Goal: Complete application form

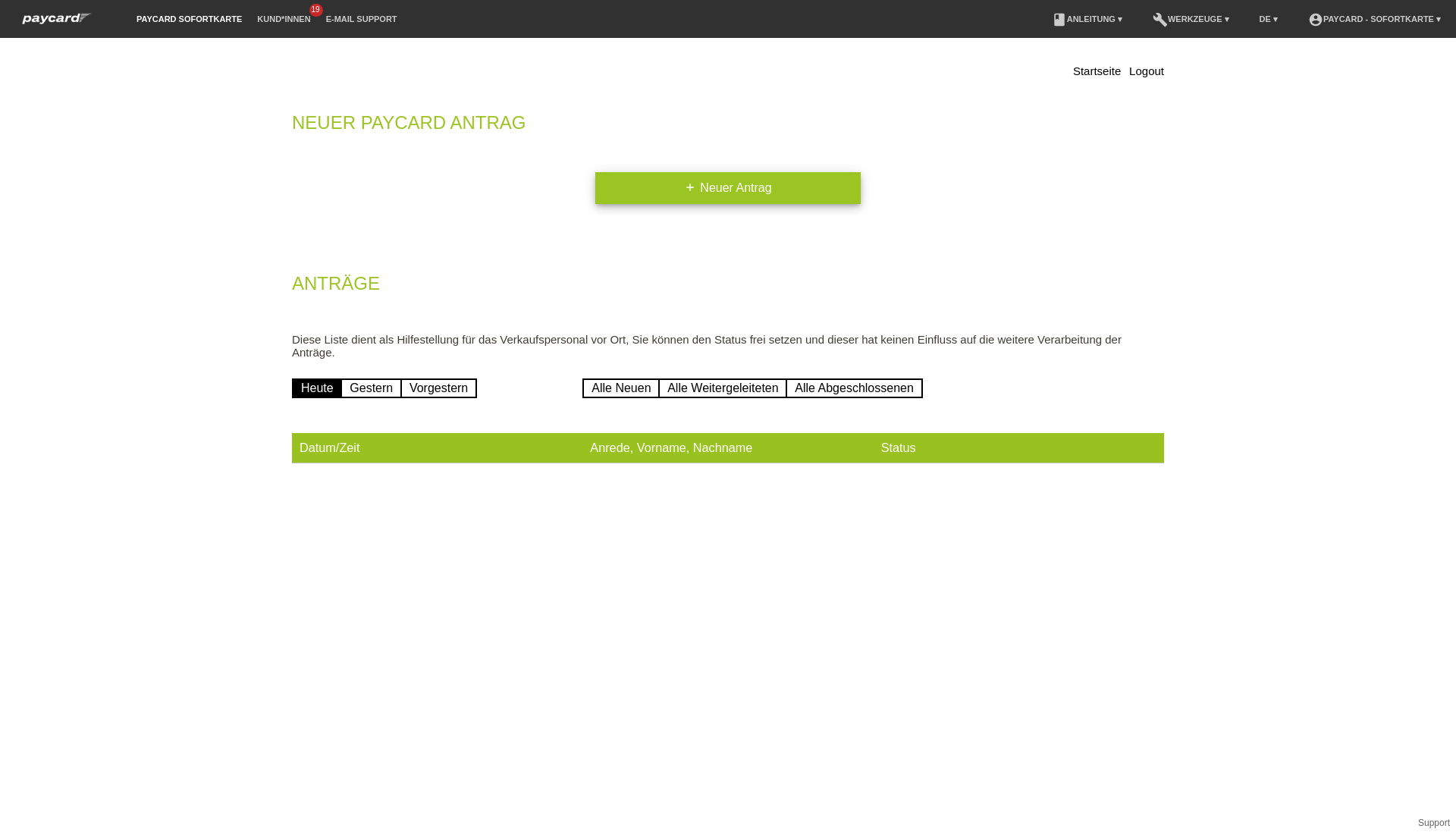
click at [674, 202] on link "add Neuer Antrag" at bounding box center [728, 188] width 265 height 32
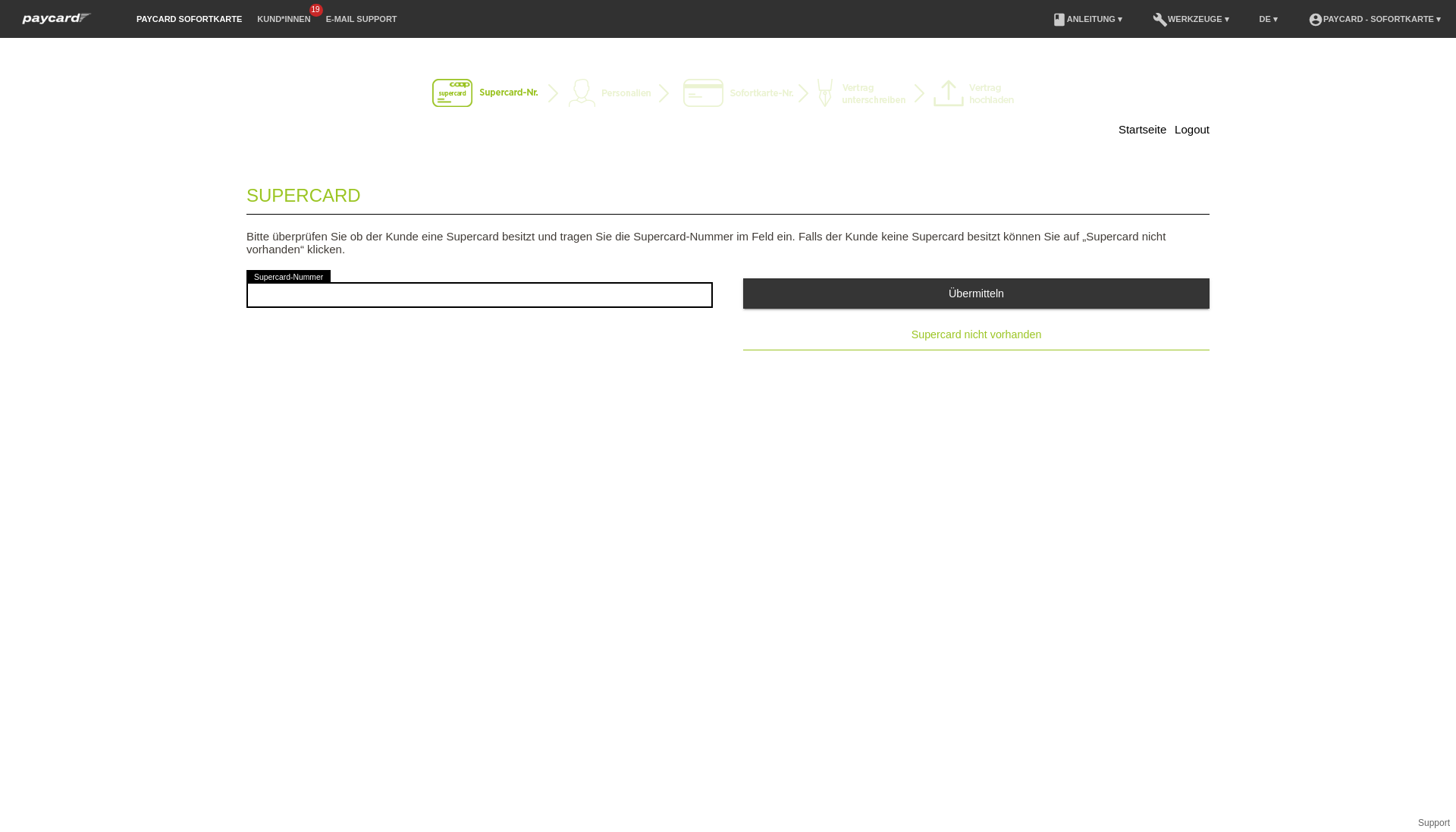
click at [912, 330] on span "Supercard nicht vorhanden" at bounding box center [976, 335] width 131 height 12
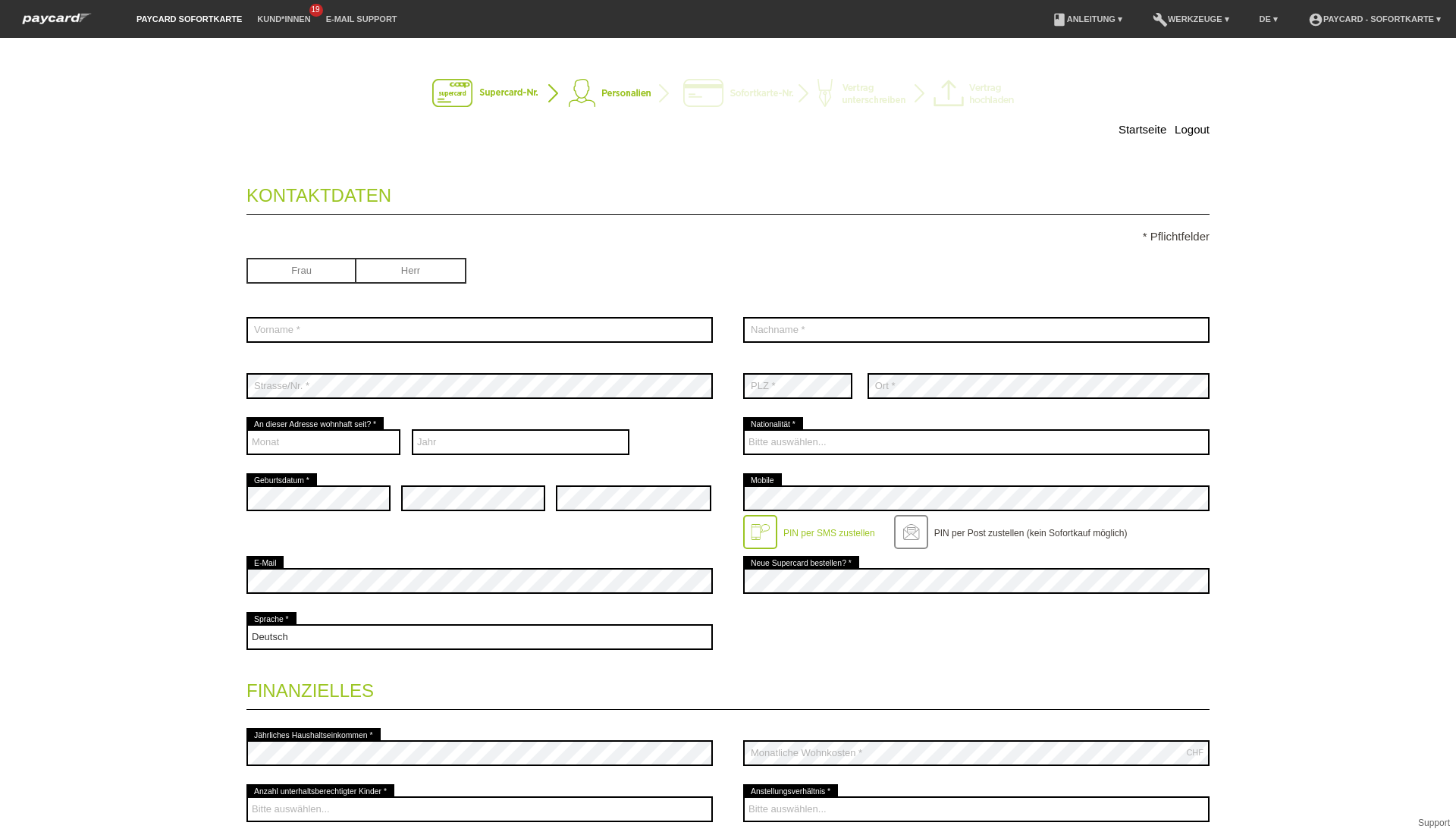
click at [311, 274] on input "radio" at bounding box center [301, 269] width 110 height 22
radio input "true"
click at [299, 347] on div "error Vorname *" at bounding box center [479, 330] width 466 height 56
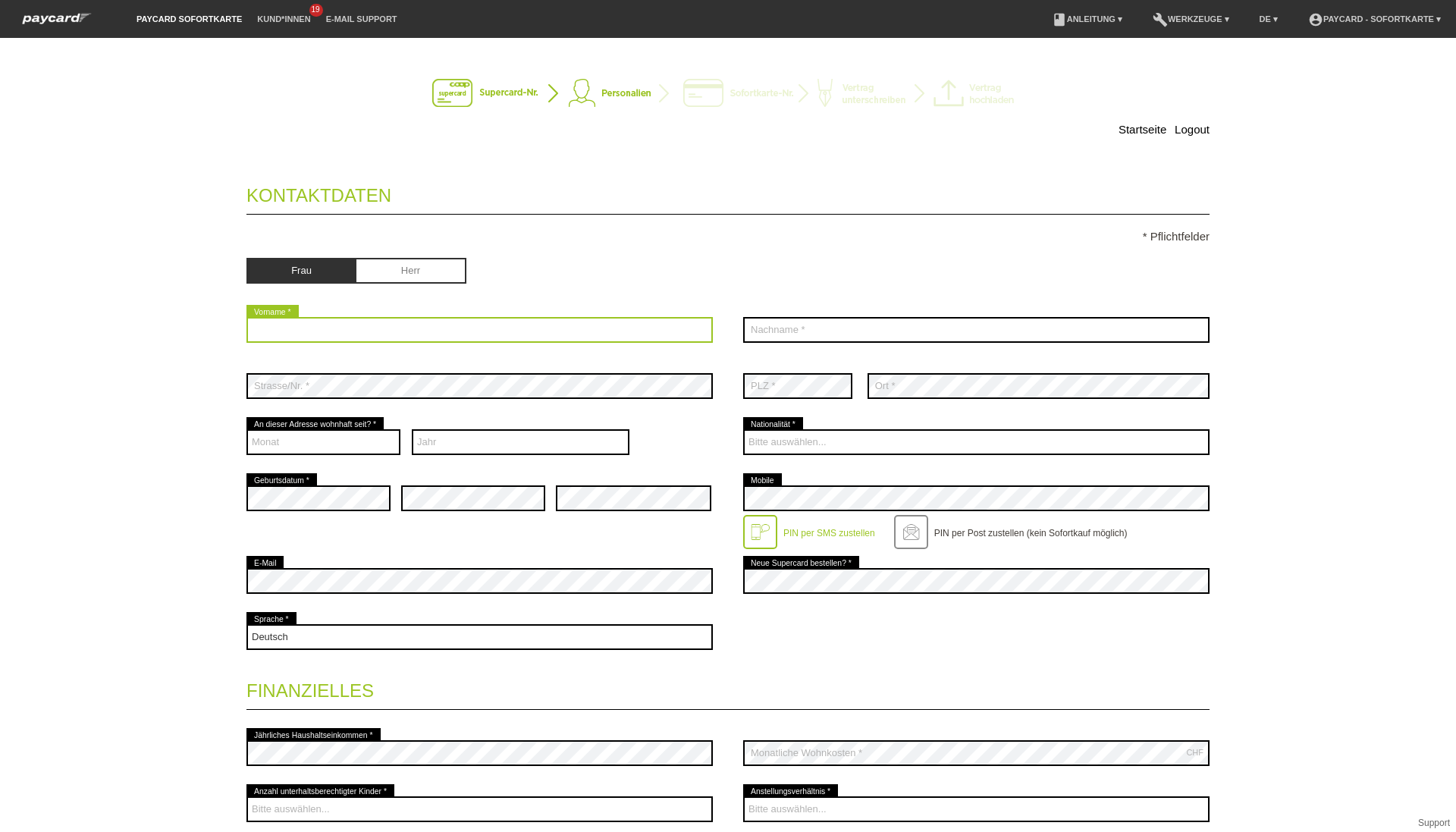
click at [296, 334] on input "text" at bounding box center [479, 330] width 466 height 26
type input "[PERSON_NAME]"
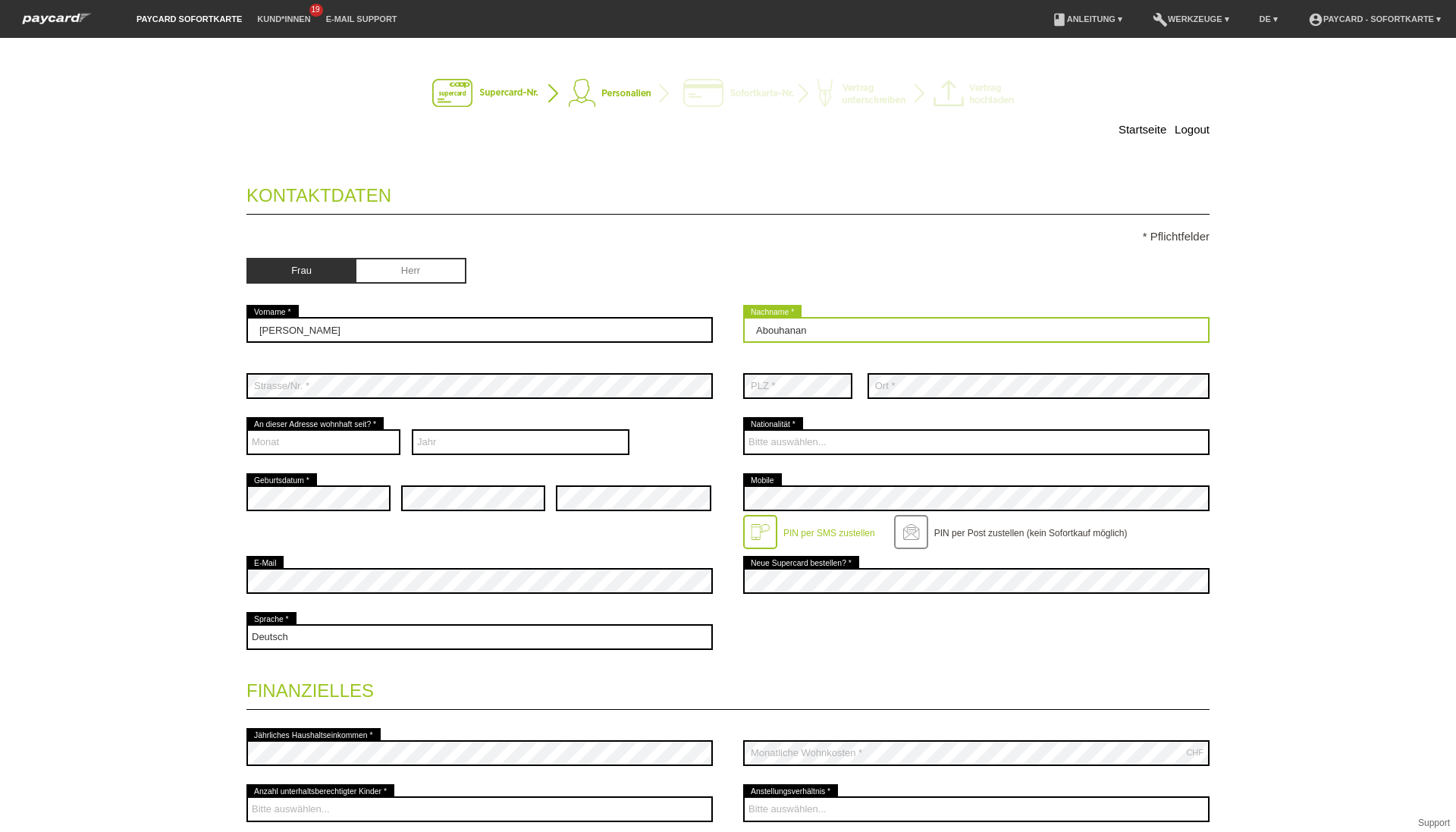
type input "Abouhanan"
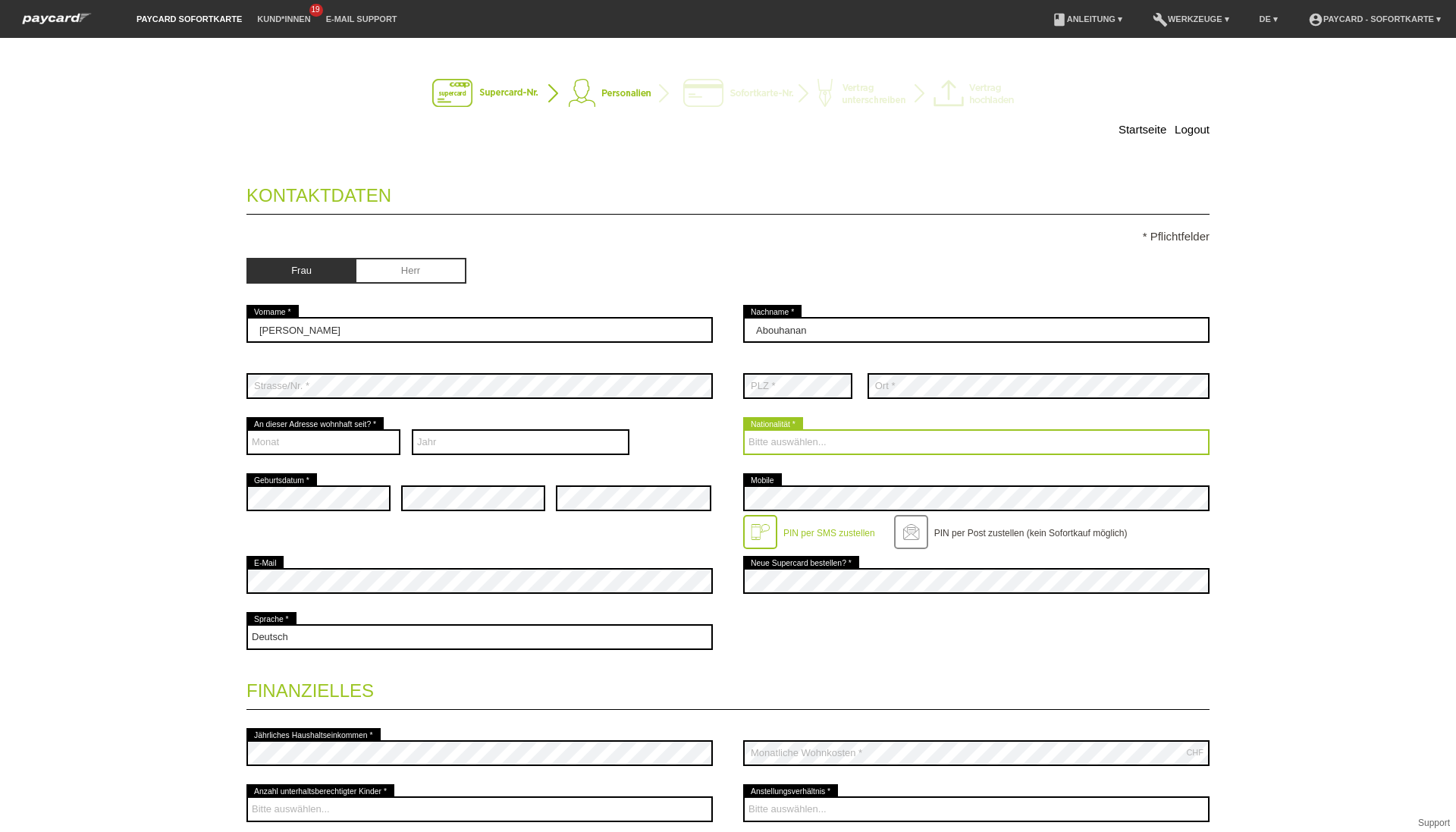
click at [831, 452] on select "Bitte auswählen... [GEOGRAPHIC_DATA] [GEOGRAPHIC_DATA] [GEOGRAPHIC_DATA] [GEOGR…" at bounding box center [976, 442] width 466 height 26
select select "HR"
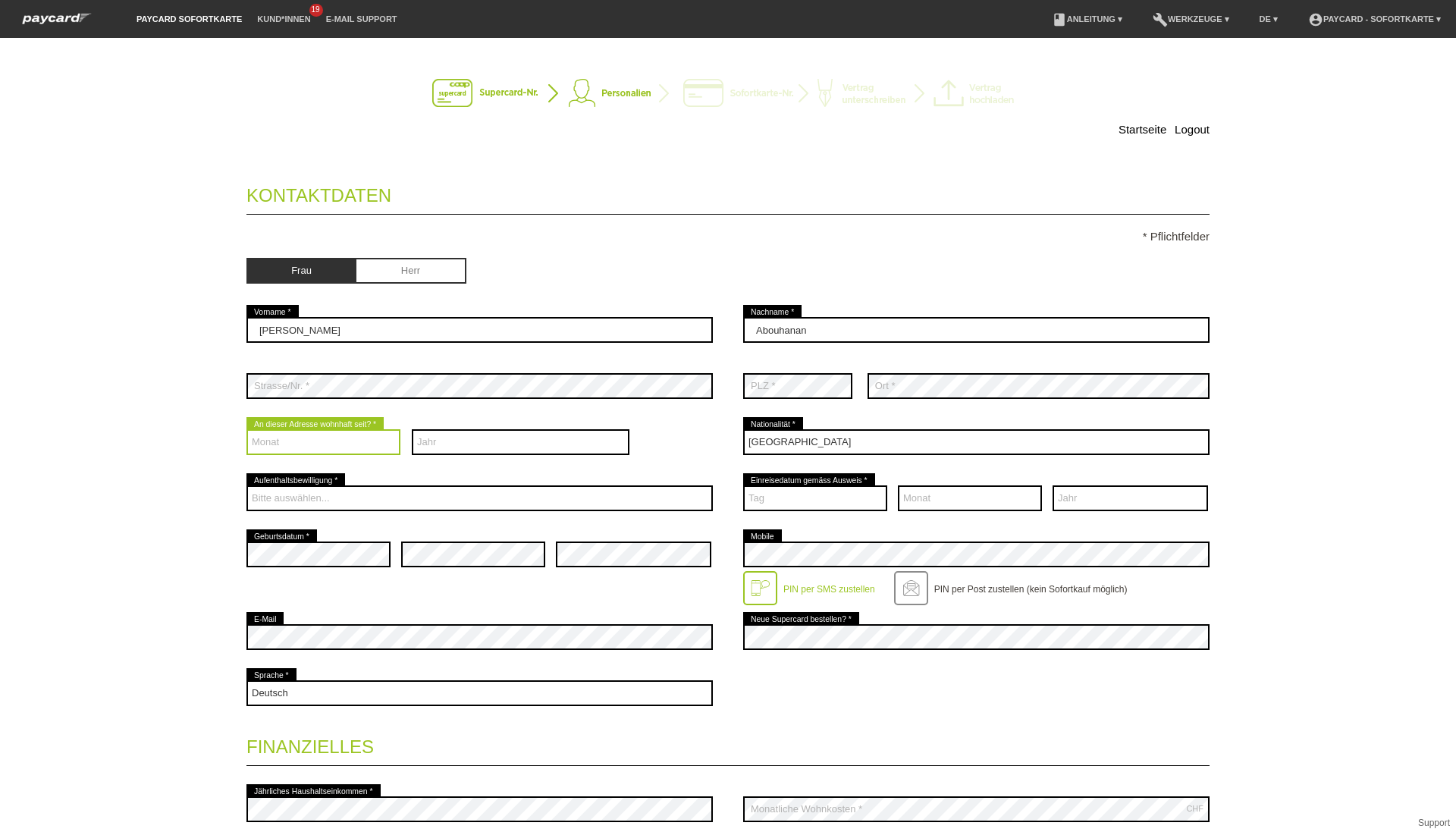
click at [333, 436] on select "Monat 01 02 03 04 05 06 07 08 09 10 11 12" at bounding box center [323, 442] width 154 height 26
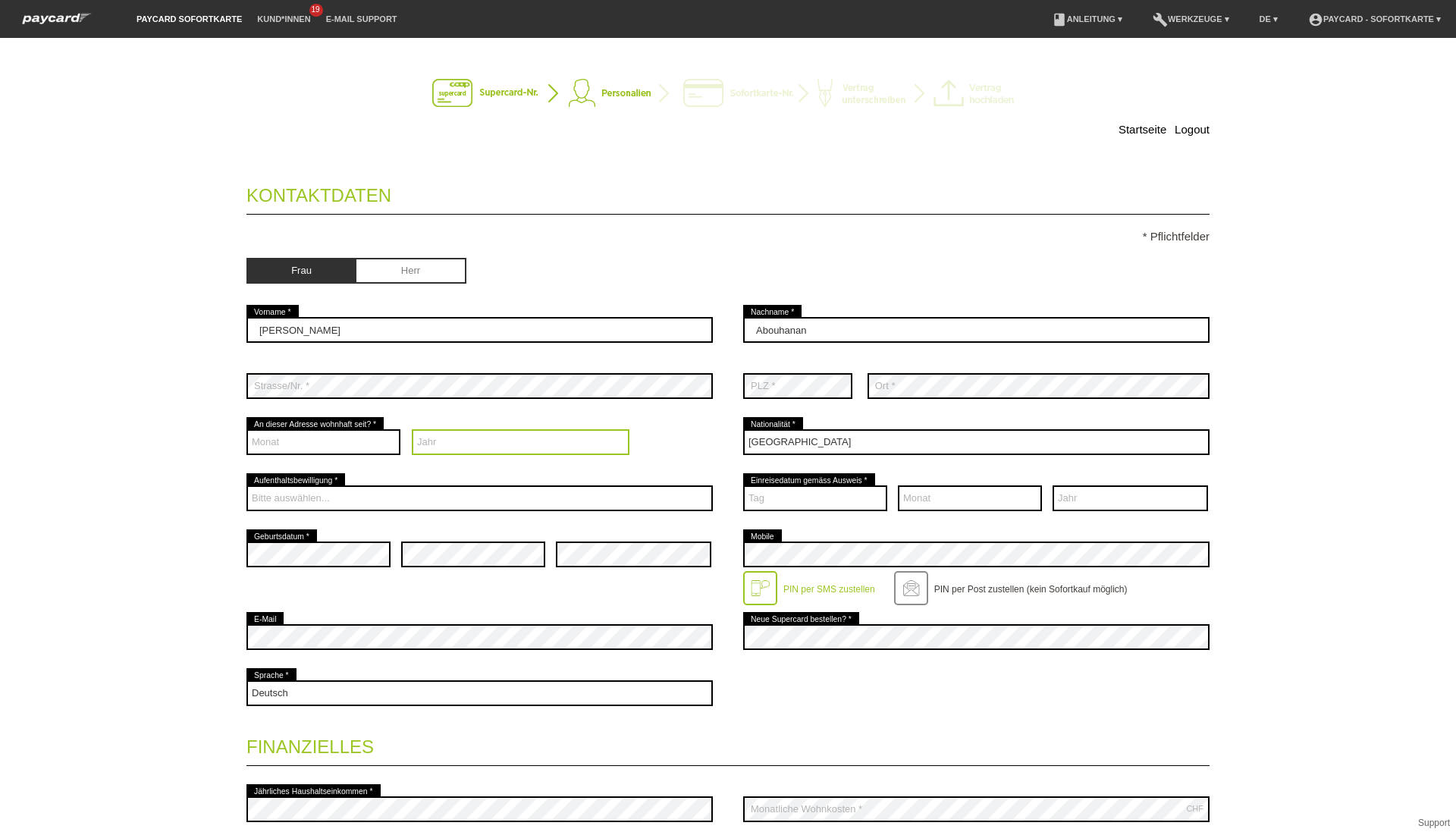
click at [467, 447] on select "Jahr 2025 2024 2023 2022 2021 2020 2019 2018 2017 2016" at bounding box center [520, 442] width 219 height 26
select select "2018"
click at [412, 429] on select "Jahr 2025 2024 2023 2022 2021 2020 2019 2018 2017 2016" at bounding box center [520, 442] width 219 height 26
click at [324, 429] on div "Monat 01 02 03 04 05 06 07 08 09 10 11 12 error" at bounding box center [323, 442] width 154 height 56
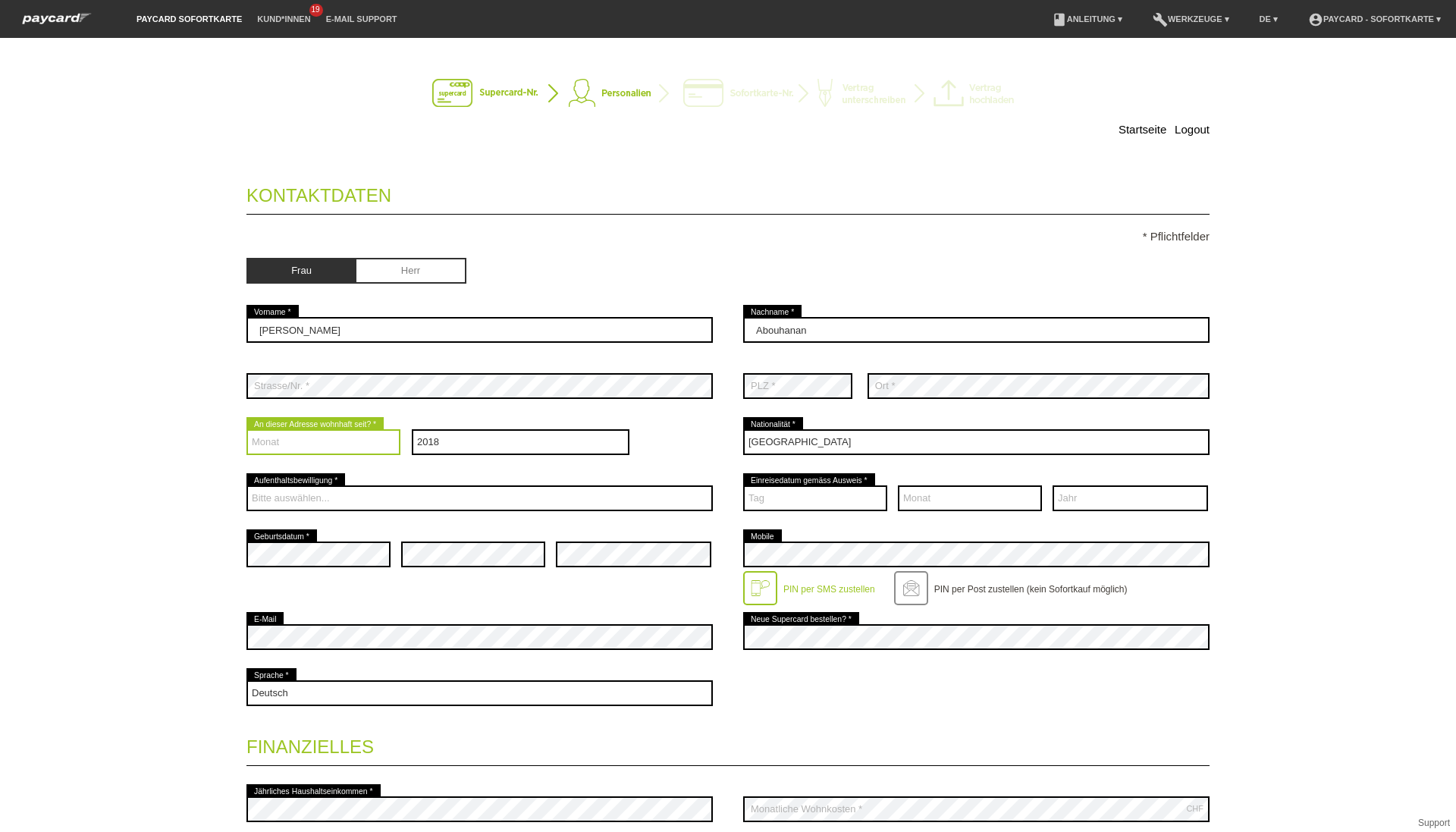
click at [305, 442] on select "Monat 01 02 03 04 05 06 07 08 09 10 11 12" at bounding box center [323, 442] width 154 height 26
select select "01"
click at [246, 429] on select "Monat 01 02 03 04 05 06 07 08 09 10 11 12" at bounding box center [323, 442] width 154 height 26
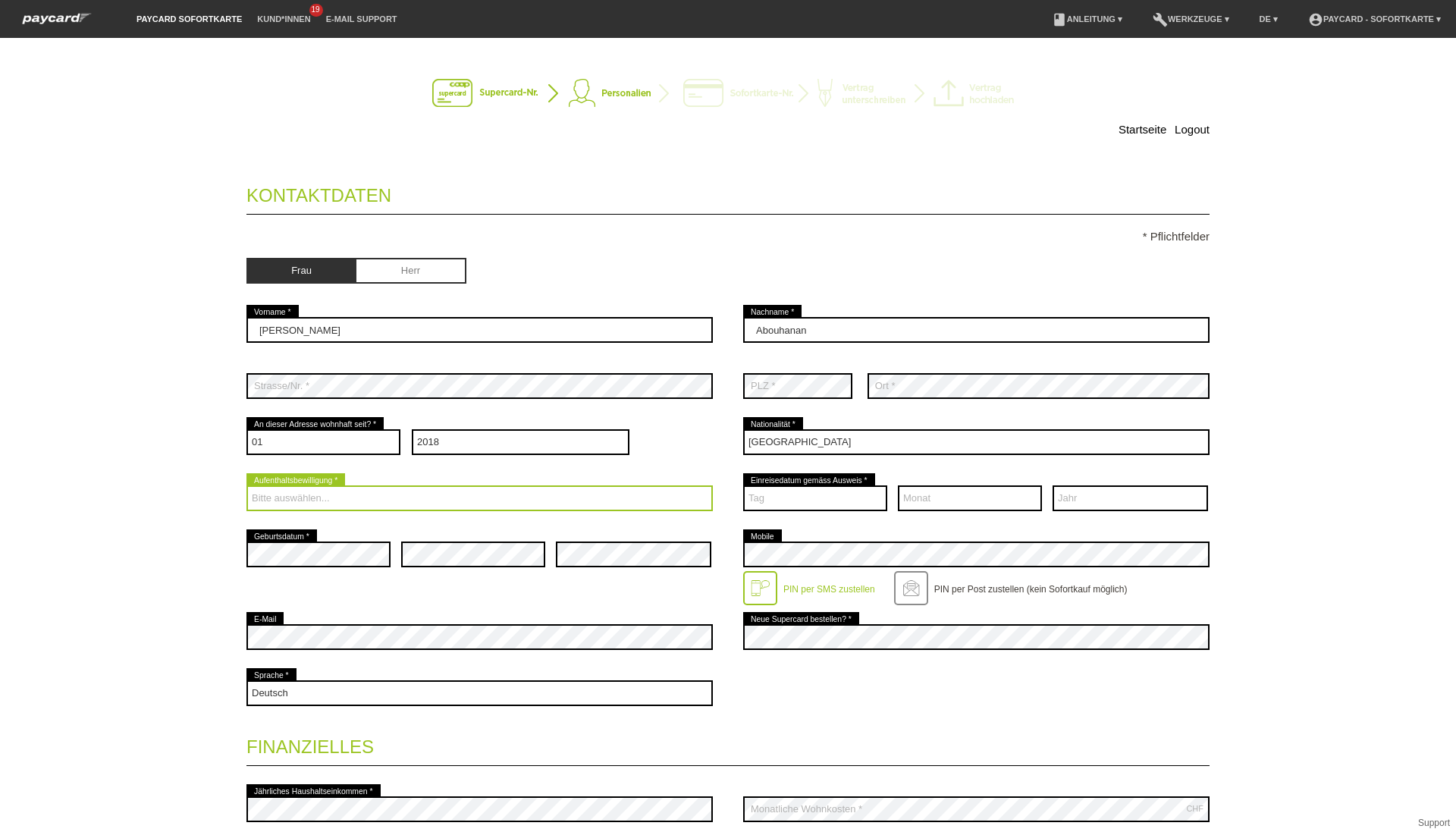
click at [304, 499] on select "Bitte auswählen... C B B - Flüchtlingsstatus Andere" at bounding box center [479, 498] width 466 height 26
select select "C"
click at [246, 485] on select "Bitte auswählen... C B B - Flüchtlingsstatus Andere" at bounding box center [479, 498] width 466 height 26
click at [777, 484] on div "Tag 01 02 03 04 05 06 07 08 09 10 11 12 13 14 15 16 17 18 19 20 21 22" at bounding box center [815, 498] width 144 height 56
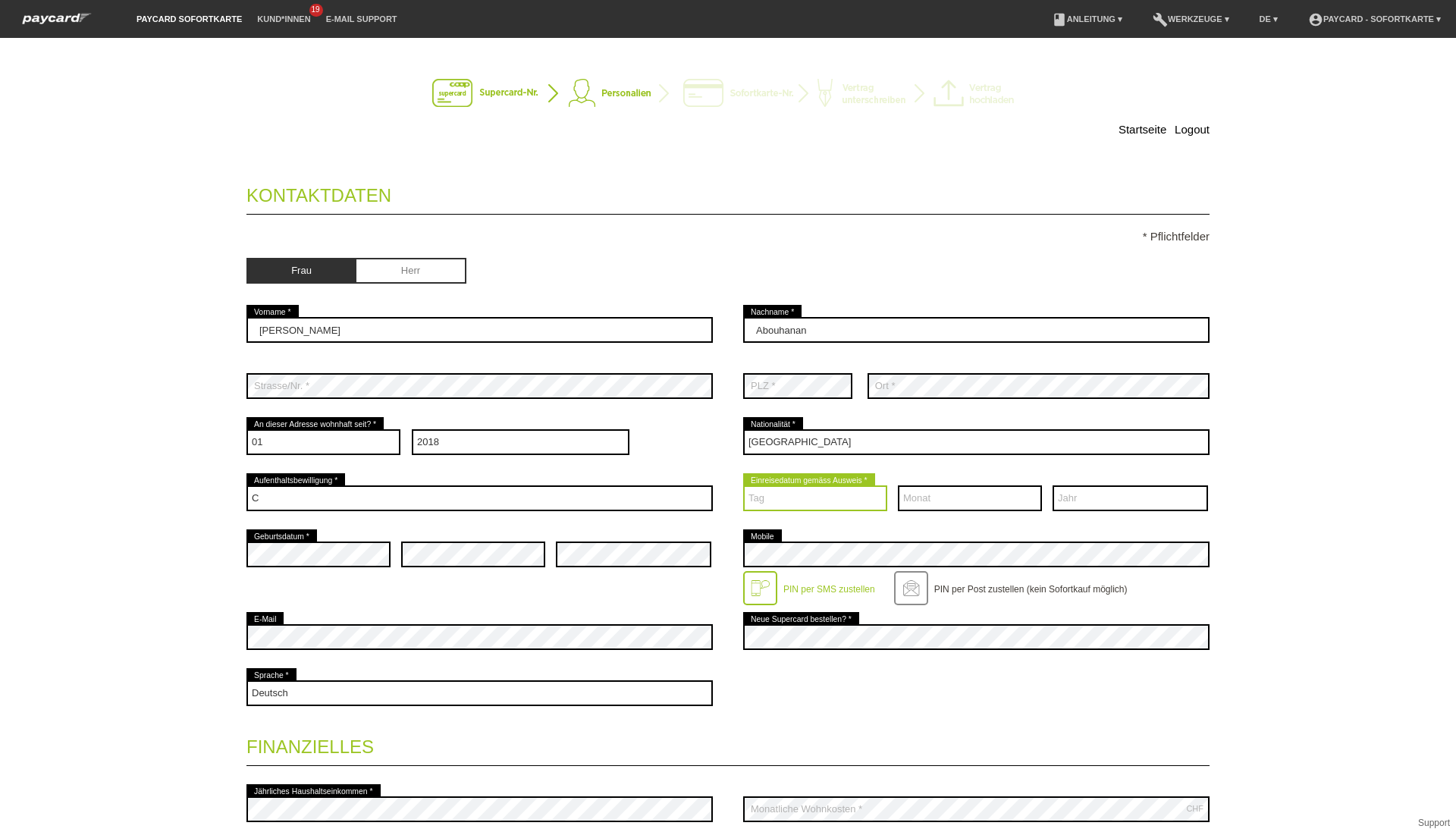
click at [765, 500] on select "Tag 01 02 03 04 05 06 07 08 09 10 11 12 13 14 15 16 17" at bounding box center [815, 498] width 144 height 26
select select "17"
click at [744, 485] on select "Tag 01 02 03 04 05 06 07 08 09 10 11 12 13 14 15 16 17" at bounding box center [815, 498] width 144 height 26
click at [904, 507] on select "Monat 01 02 03 04 05 06 07 08 09 10 11 12" at bounding box center [970, 498] width 144 height 26
select select "03"
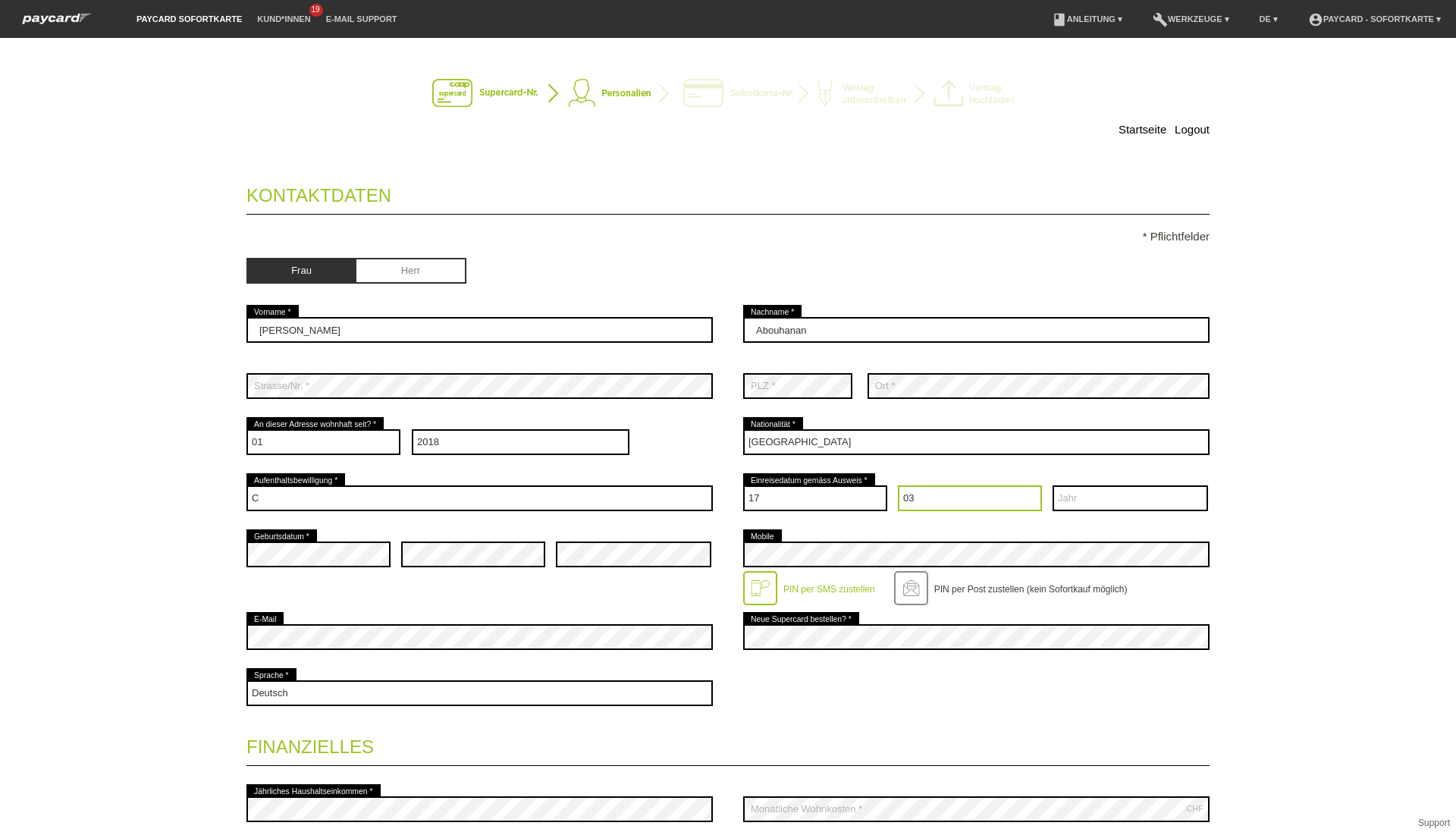
click at [898, 485] on select "Monat 01 02 03 04 05 06 07 08 09 10 11 12" at bounding box center [970, 498] width 144 height 26
click at [1083, 506] on select "Jahr 2025 2024 2023 2022 2021 2020 2019 2018 2017 2016" at bounding box center [1131, 498] width 156 height 26
select select "1994"
click at [1053, 485] on select "Jahr 2025 2024 2023 2022 2021 2020 2019 2018 2017 2016" at bounding box center [1131, 498] width 156 height 26
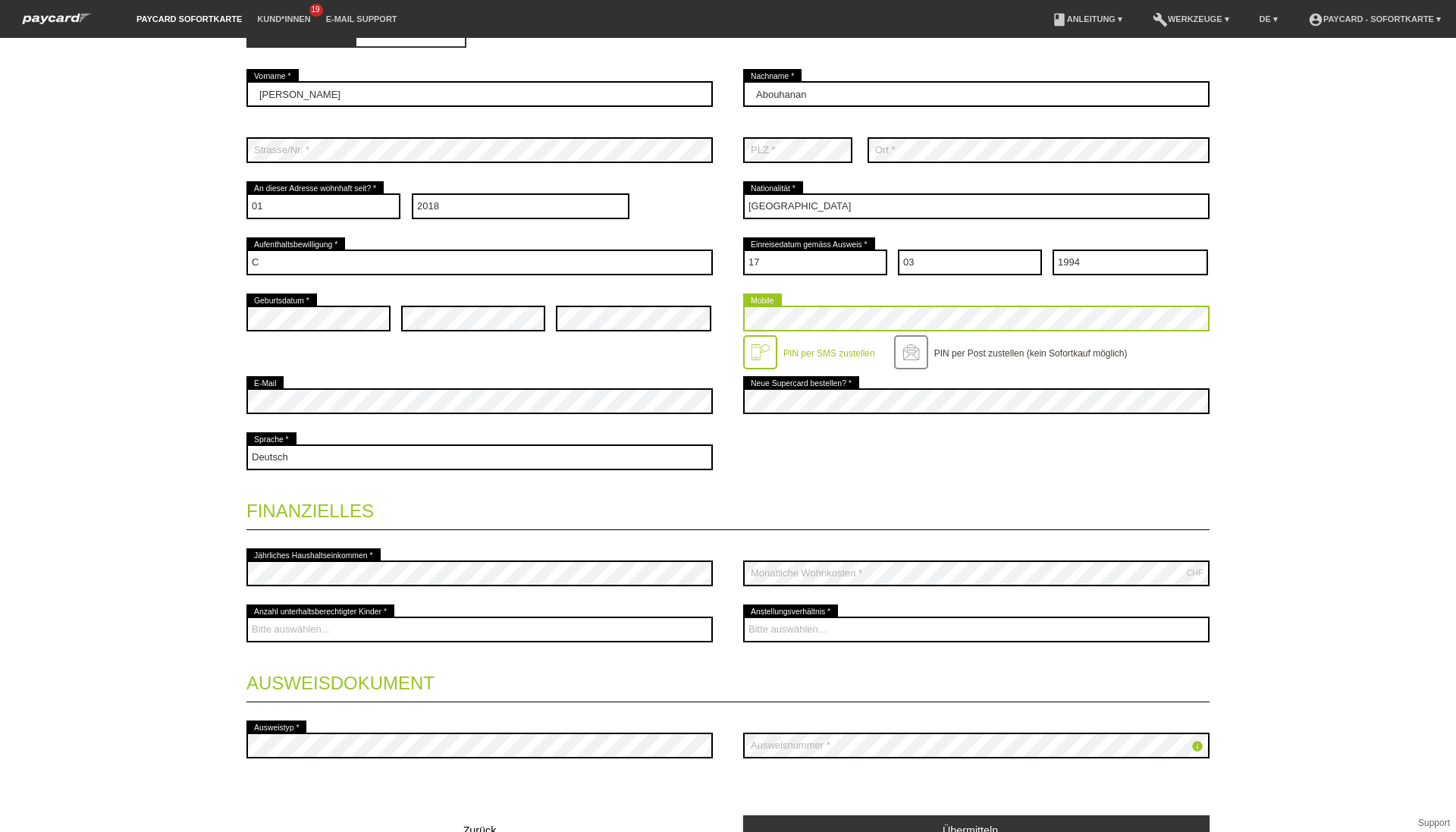
scroll to position [312, 0]
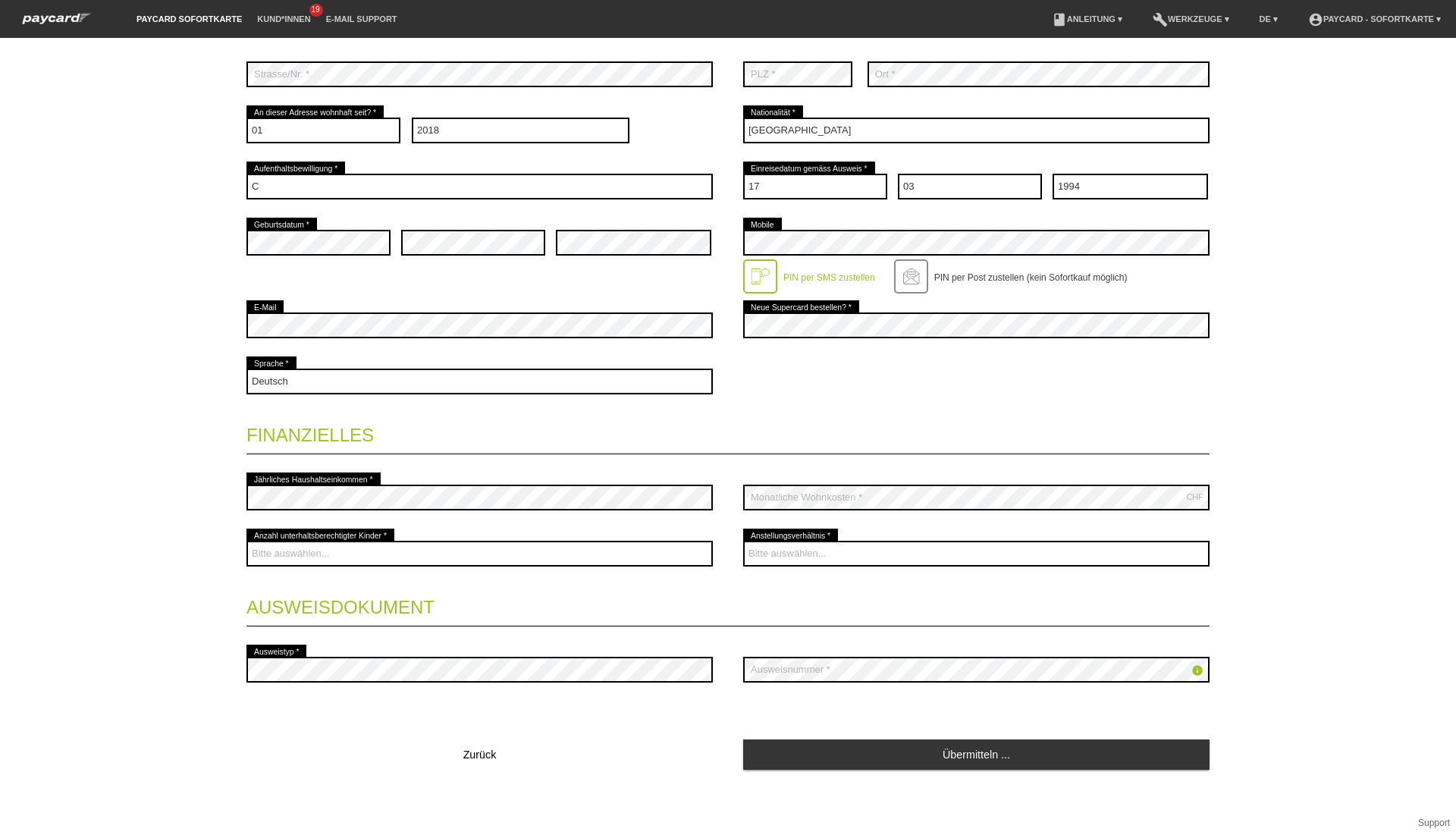
click at [838, 515] on div "CHF error Monatliche Wohnkosten *" at bounding box center [976, 497] width 466 height 56
click at [165, 92] on div "Startseite Logout Kontaktdaten * Pflichtfelder Frau Herr 01" at bounding box center [728, 435] width 1456 height 794
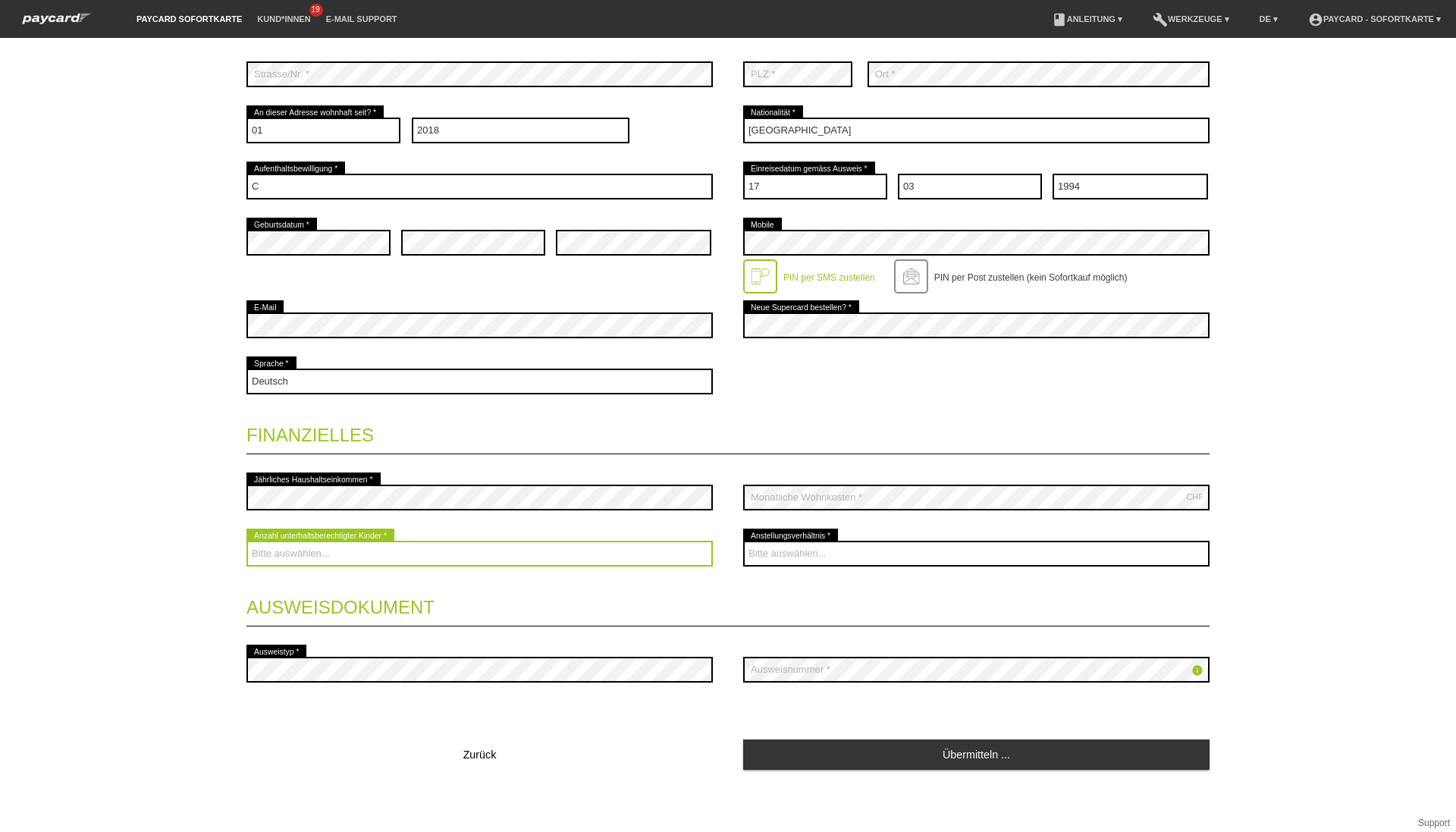
click at [500, 564] on select "Bitte auswählen... 0 1 2 3 4 5 6 7 8 9" at bounding box center [479, 554] width 466 height 26
select select "0"
click at [246, 541] on select "Bitte auswählen... 0 1 2 3 4 5 6 7 8 9" at bounding box center [479, 554] width 466 height 26
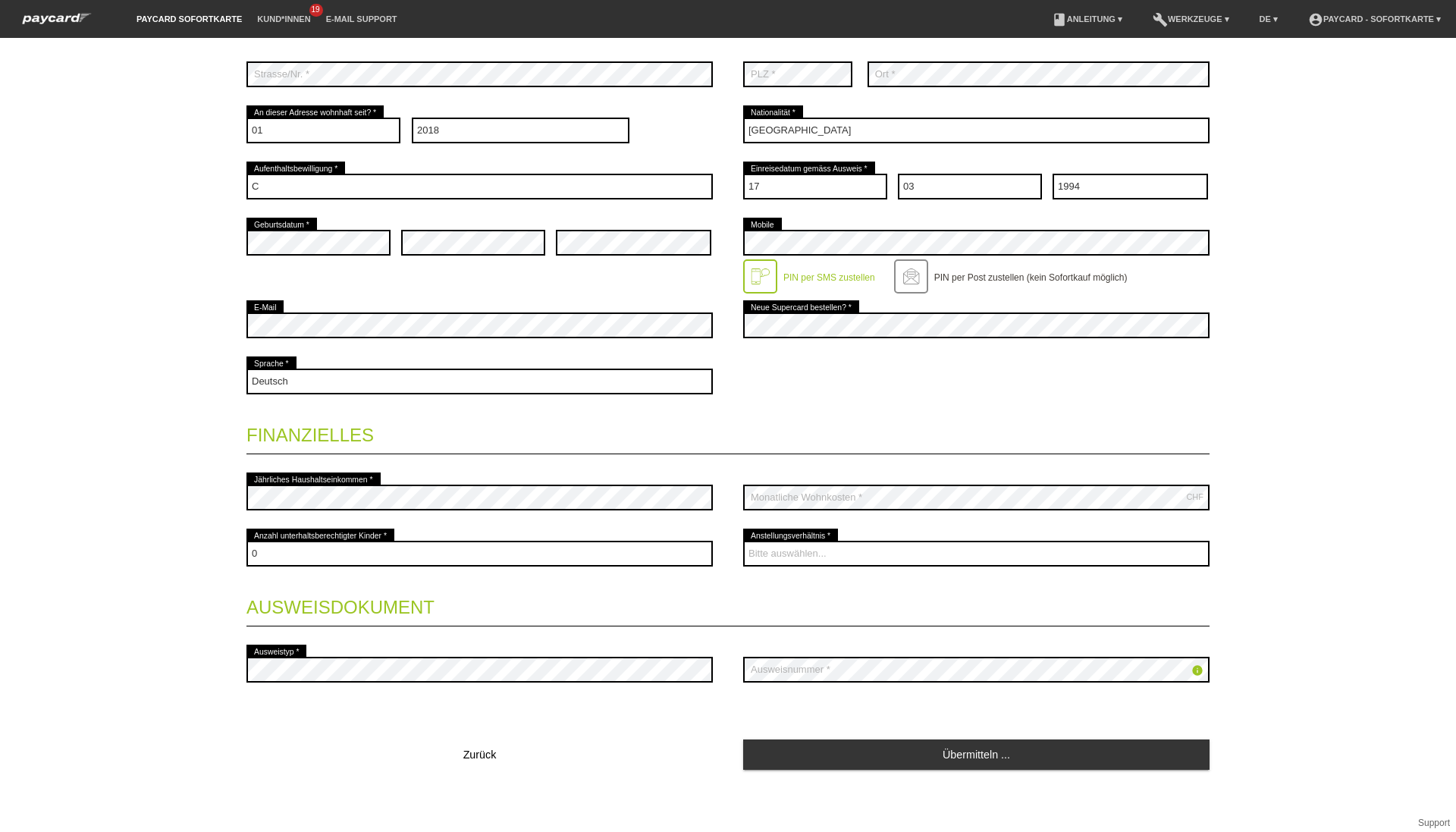
click at [757, 571] on div "Bitte auswählen... Unbefristet Befristet Lehrling/Student Pensioniert Nicht arb…" at bounding box center [976, 554] width 466 height 56
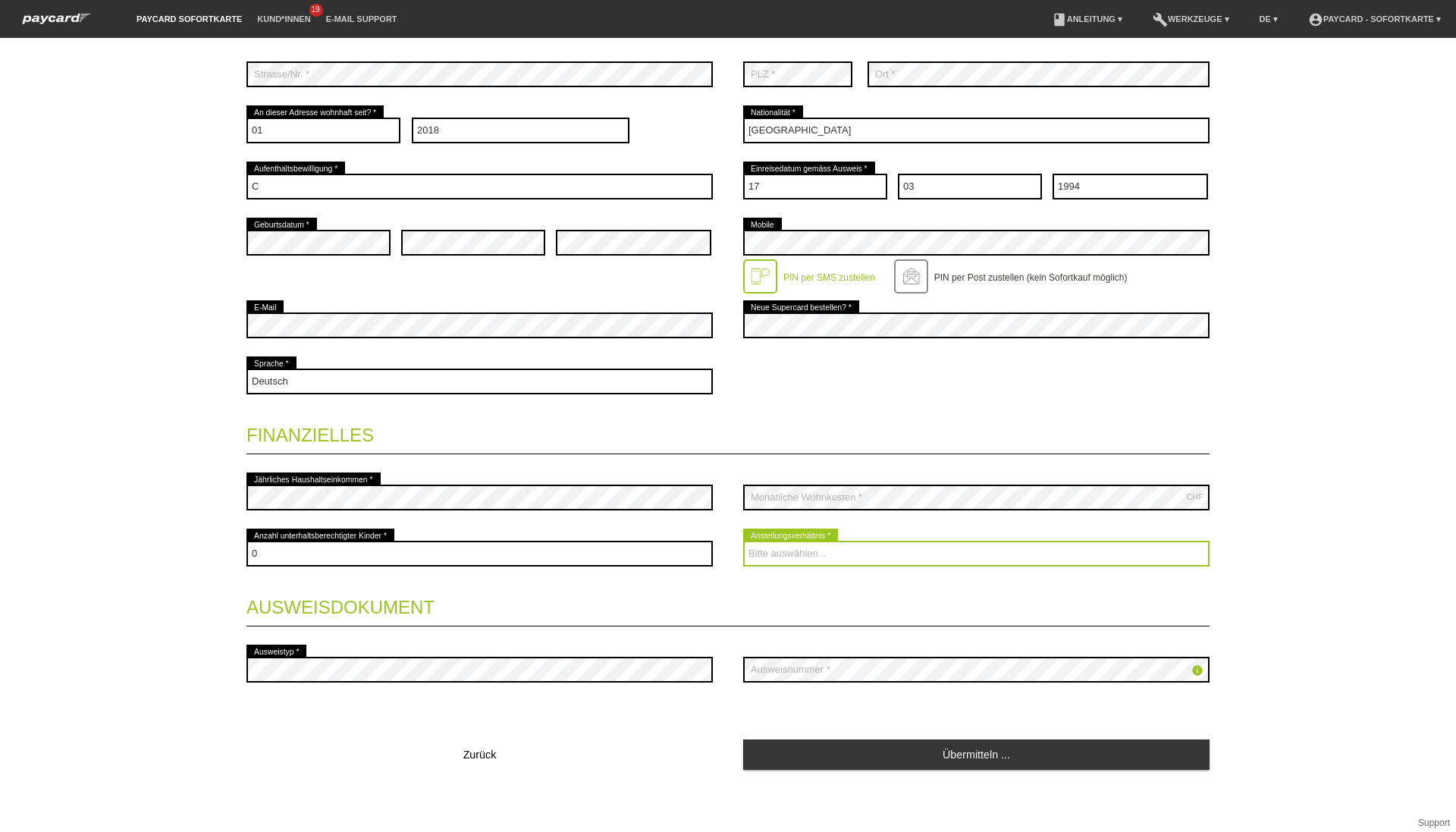
click at [769, 548] on select "Bitte auswählen... Unbefristet Befristet Lehrling/Student Pensioniert Nicht arb…" at bounding box center [976, 554] width 466 height 26
select select "RETIRED"
click at [744, 541] on select "Bitte auswählen... Unbefristet Befristet Lehrling/Student Pensioniert Nicht arb…" at bounding box center [976, 554] width 466 height 26
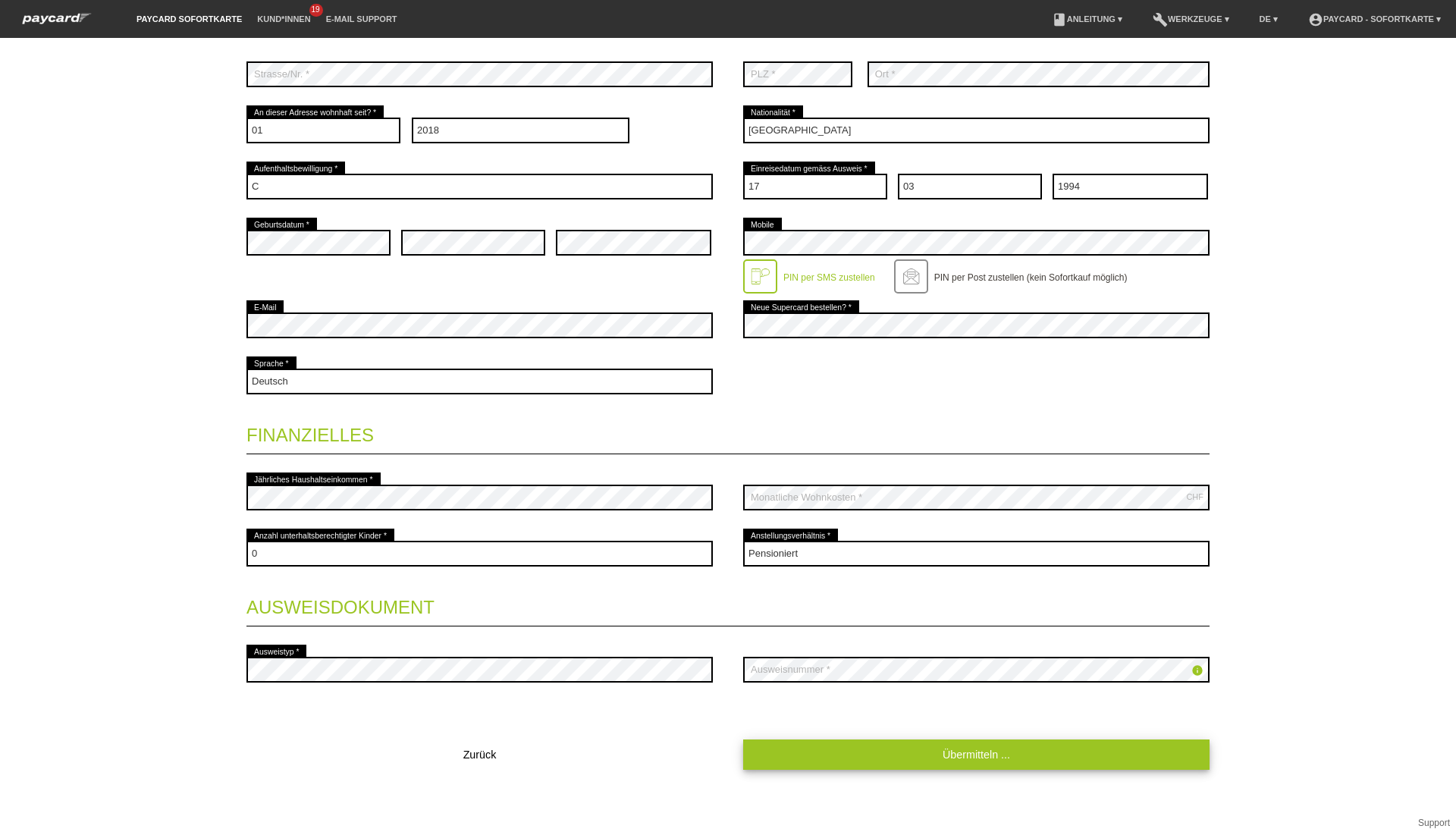
click at [860, 768] on link "Übermitteln ..." at bounding box center [976, 754] width 466 height 29
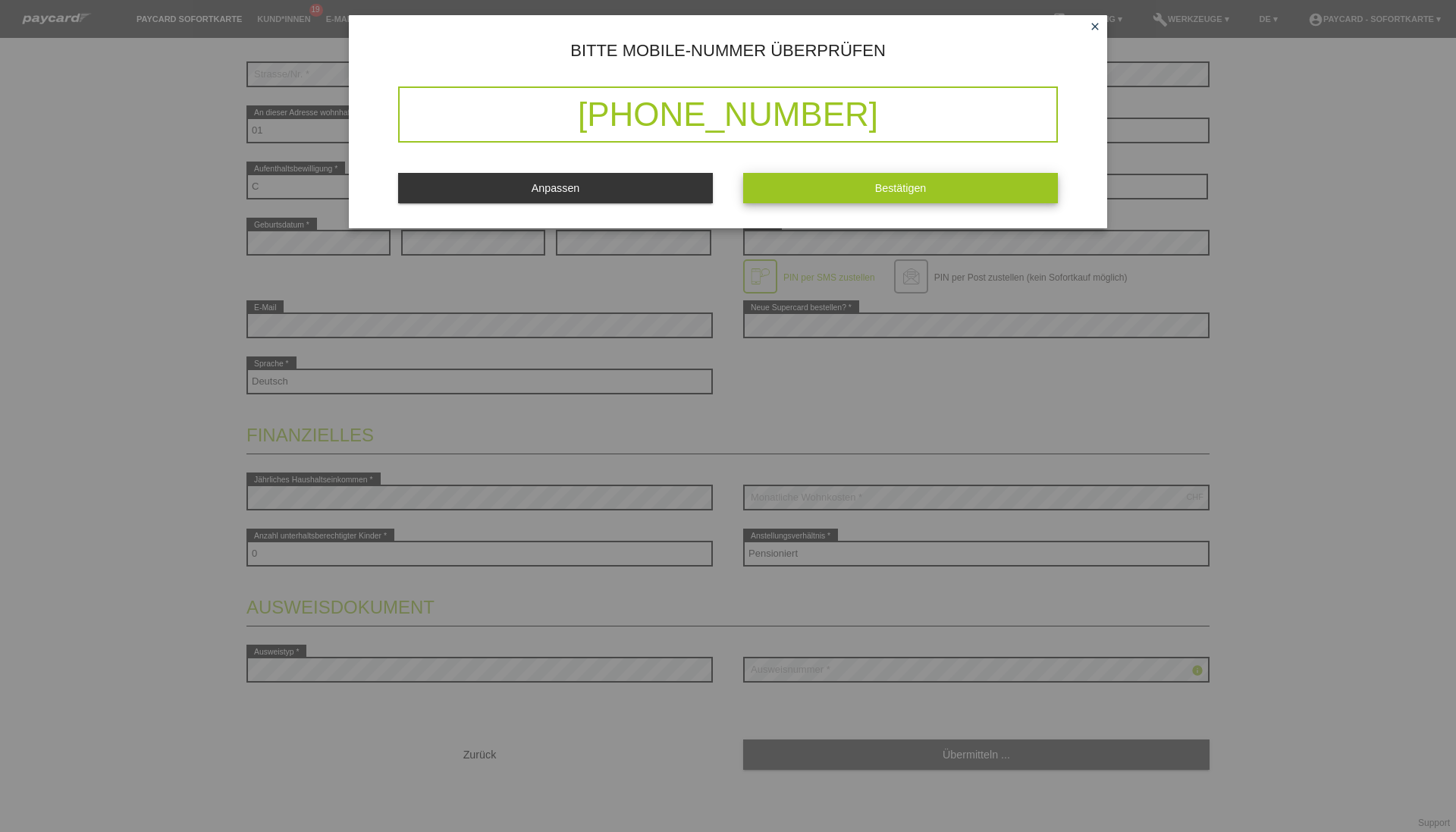
click at [856, 194] on button "Bestätigen" at bounding box center [901, 188] width 315 height 29
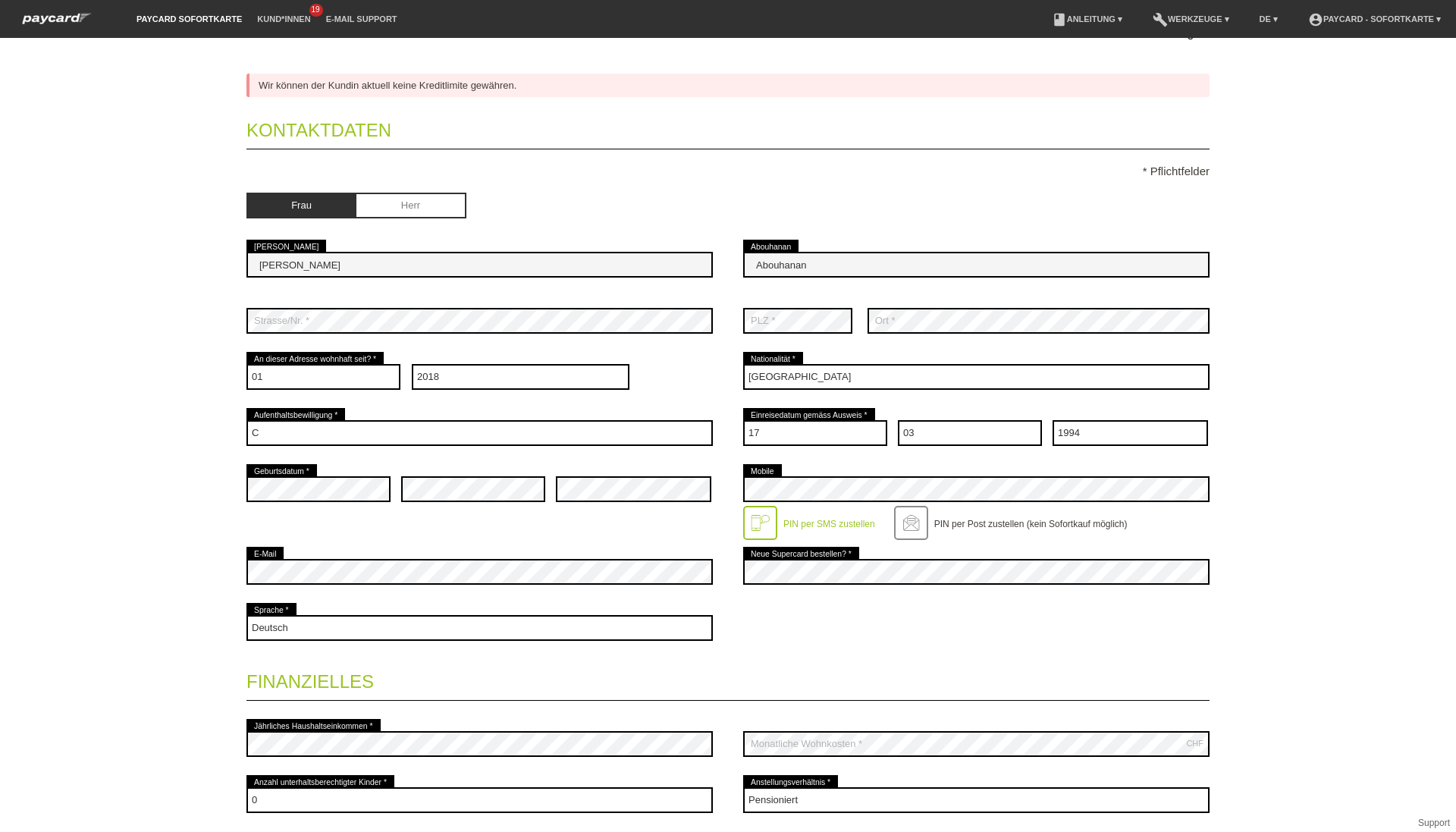
scroll to position [0, 0]
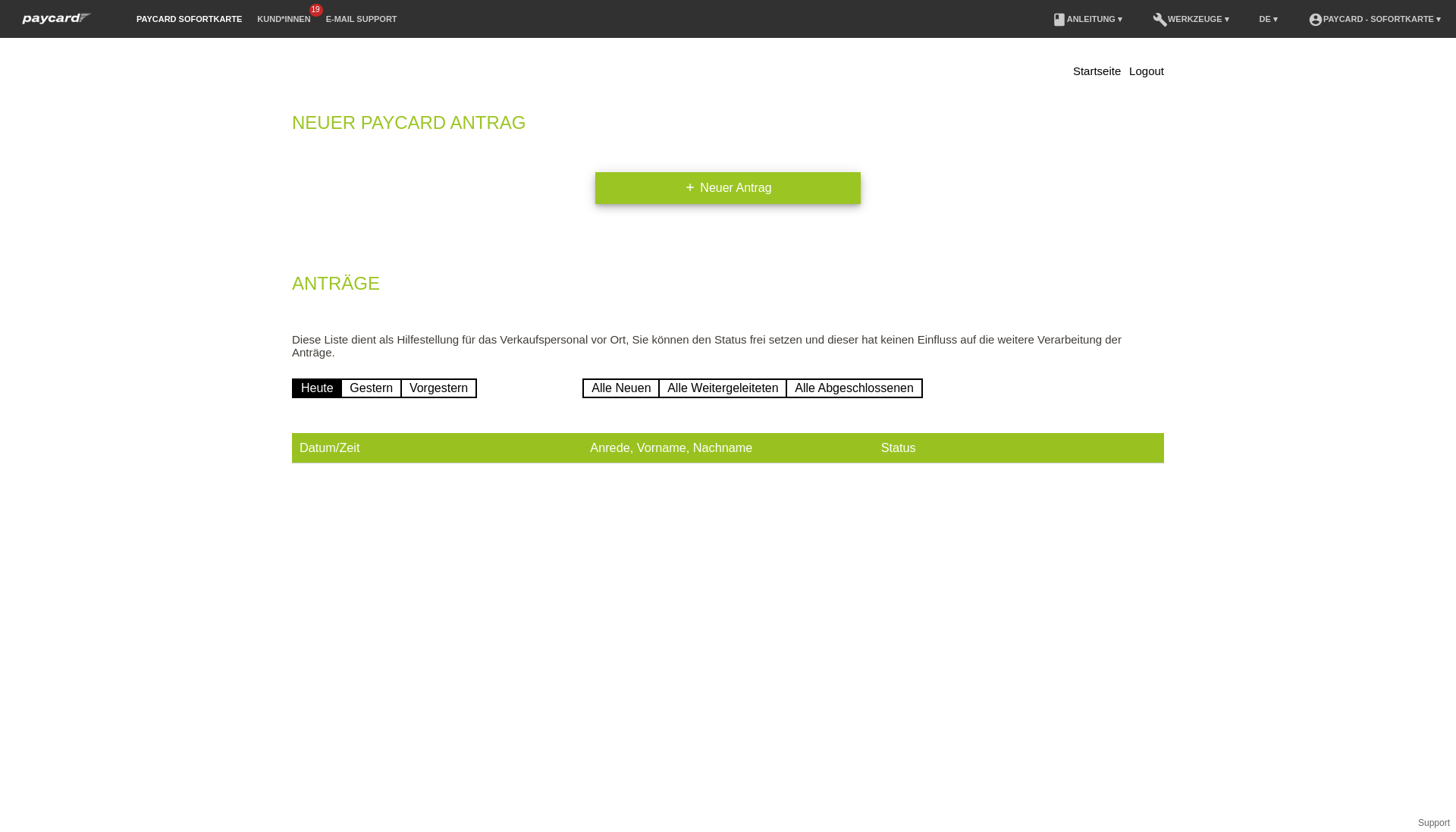
click at [639, 203] on link "add Neuer Antrag" at bounding box center [728, 188] width 265 height 32
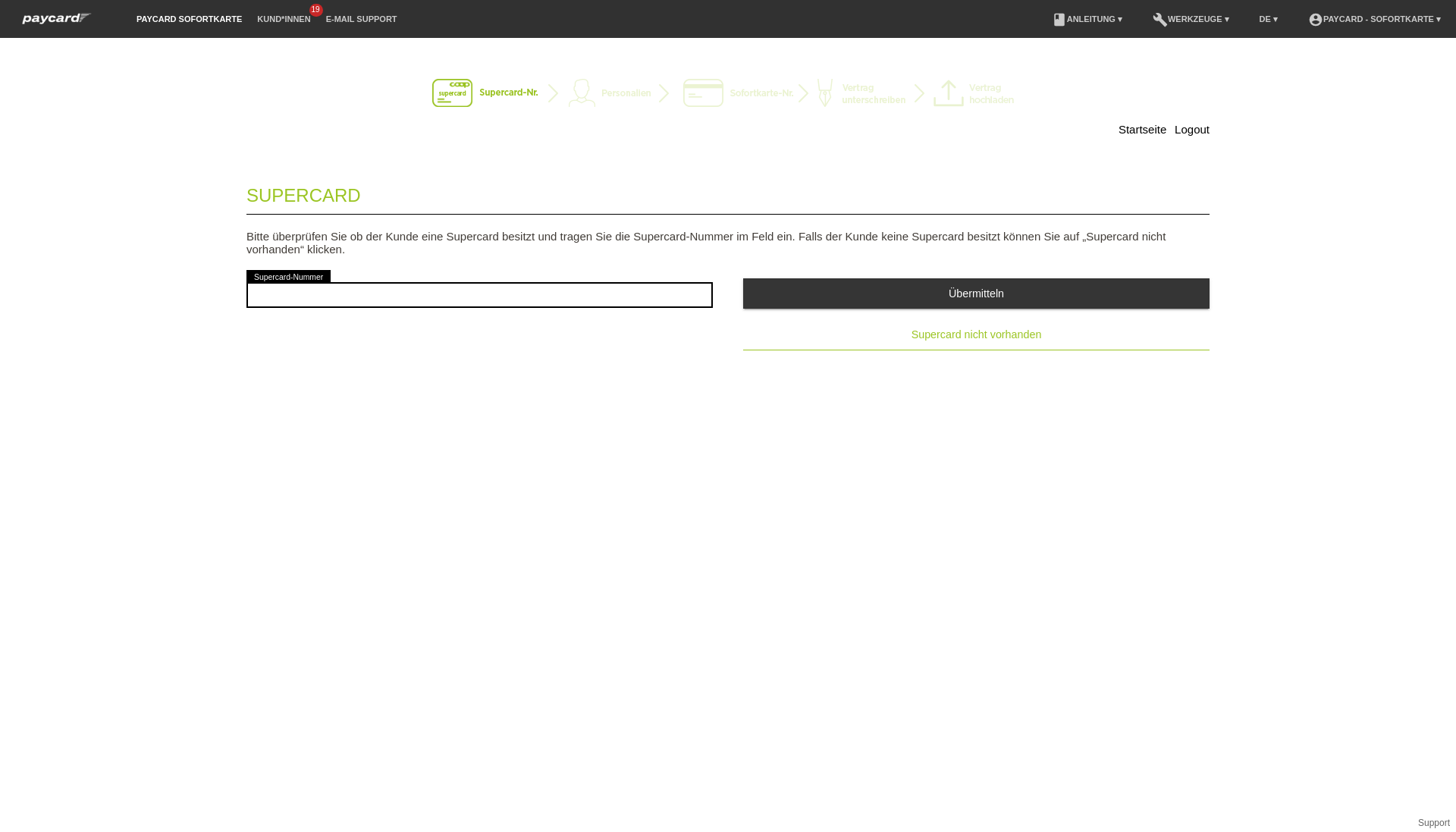
click at [923, 330] on span "Supercard nicht vorhanden" at bounding box center [976, 335] width 131 height 12
